Goal: Task Accomplishment & Management: Manage account settings

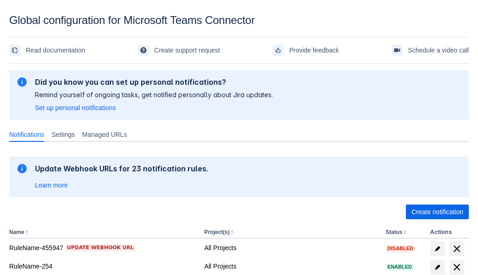
click at [437, 212] on span "Create notification" at bounding box center [438, 211] width 52 height 15
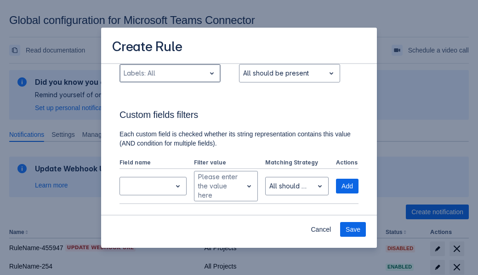
click at [170, 79] on div "Scrollable content" at bounding box center [163, 73] width 78 height 11
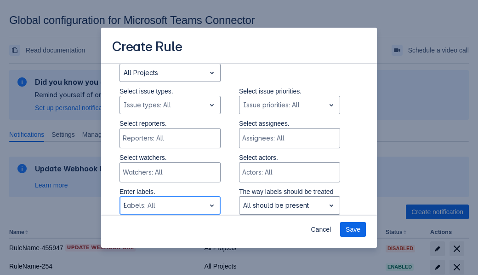
type input "930_label"
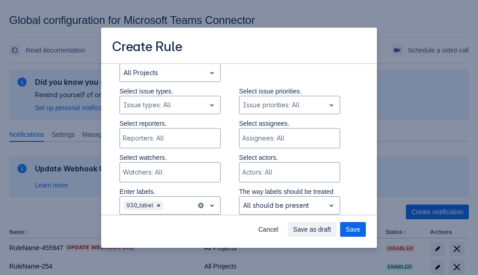
scroll to position [620, 0]
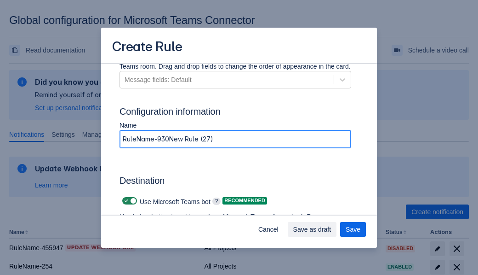
type input "RuleName-930New Rule (27)"
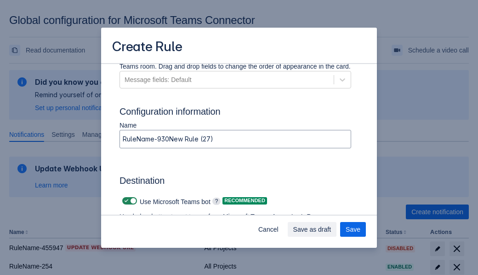
click at [125, 201] on span "Scrollable content" at bounding box center [126, 200] width 7 height 7
click at [125, 201] on input "Scrollable content" at bounding box center [125, 201] width 6 height 6
checkbox input "false"
type input "[URL][DOMAIN_NAME][DATE]"
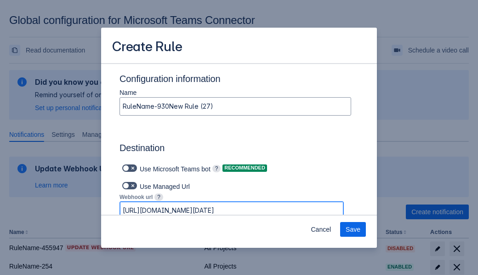
click at [353, 229] on span "Save" at bounding box center [353, 229] width 15 height 15
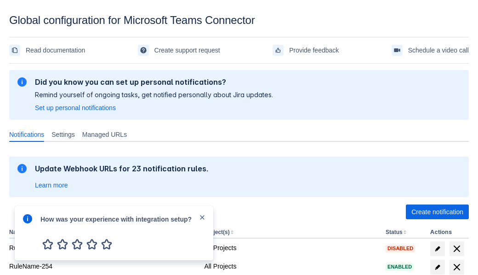
click at [30, 225] on div at bounding box center [27, 233] width 11 height 40
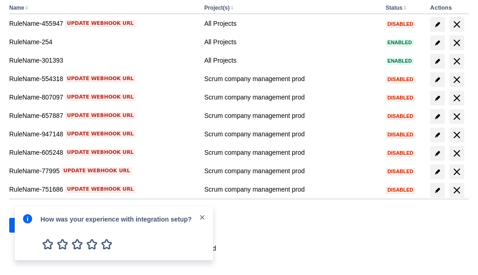
click at [30, 225] on div at bounding box center [27, 233] width 11 height 40
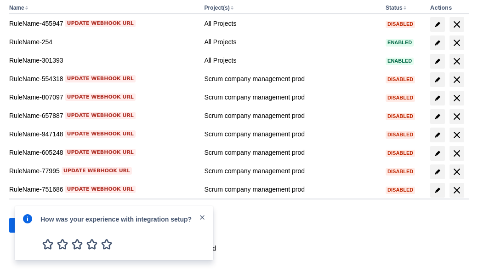
click at [30, 225] on div at bounding box center [27, 233] width 11 height 40
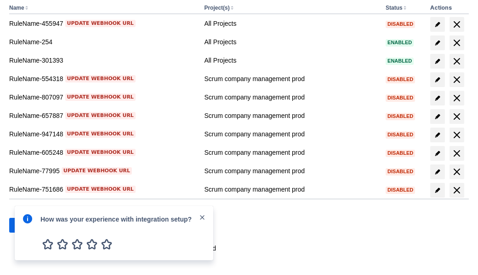
click at [30, 225] on div at bounding box center [27, 233] width 11 height 40
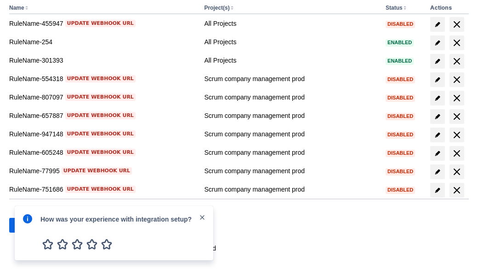
click at [30, 225] on div at bounding box center [27, 233] width 11 height 40
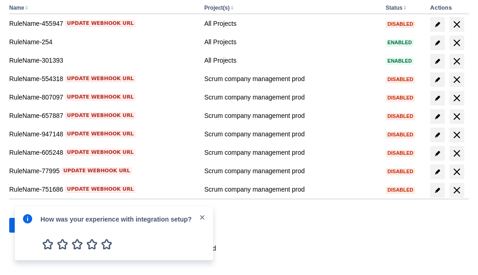
click at [30, 225] on div at bounding box center [27, 233] width 11 height 40
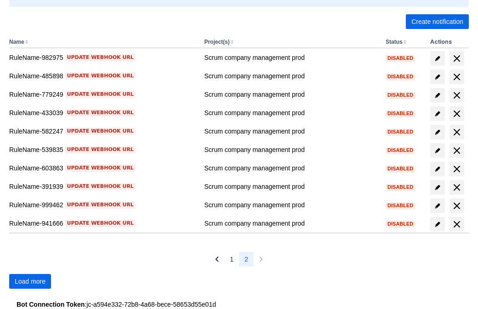
click at [30, 281] on span "Load more" at bounding box center [30, 281] width 31 height 15
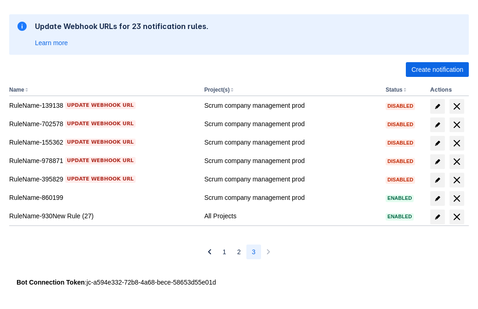
click at [457, 217] on span "delete" at bounding box center [457, 216] width 11 height 11
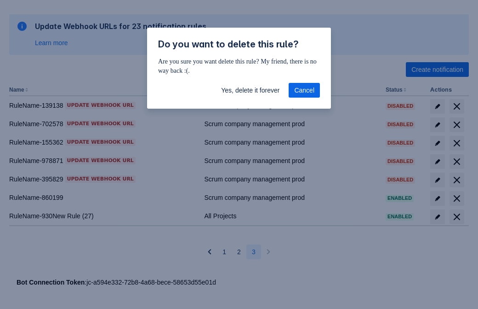
click at [250, 90] on span "Yes, delete it forever" at bounding box center [250, 90] width 58 height 15
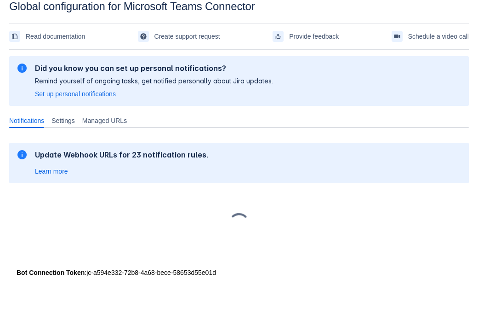
scroll to position [14, 0]
